Goal: Task Accomplishment & Management: Use online tool/utility

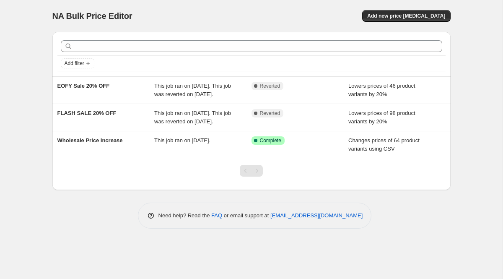
click at [259, 176] on div "Pagination" at bounding box center [257, 171] width 12 height 12
click at [244, 176] on div "Pagination" at bounding box center [246, 171] width 12 height 12
